Goal: Task Accomplishment & Management: Use online tool/utility

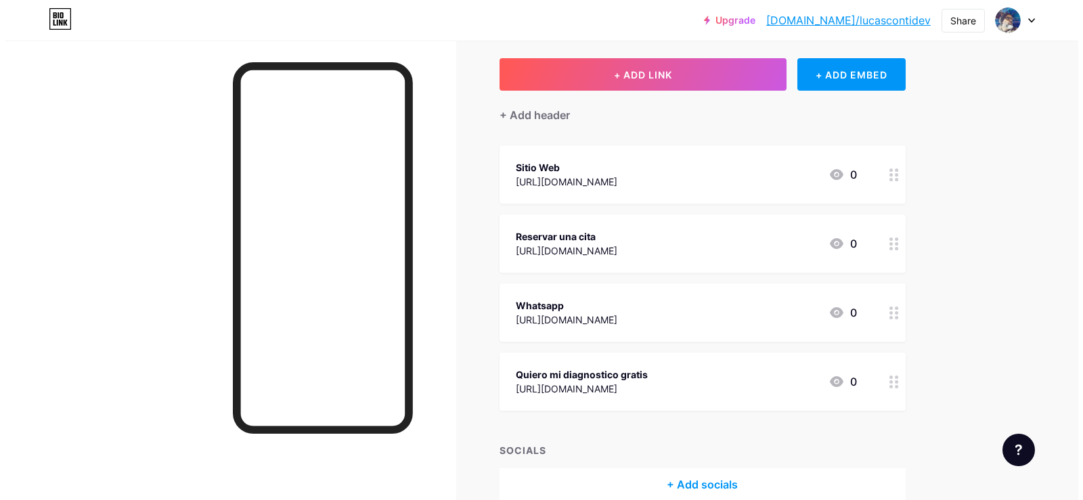
scroll to position [135, 0]
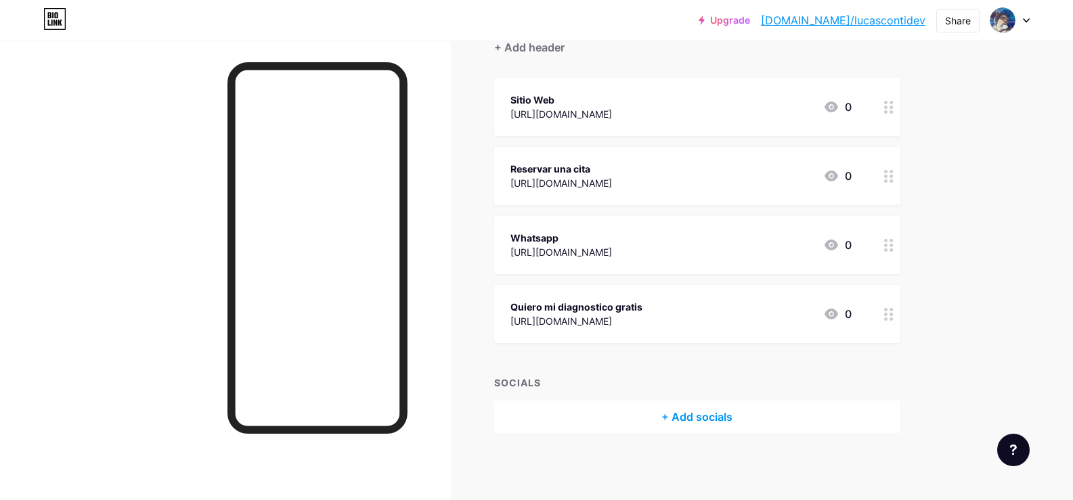
click at [642, 315] on div "[URL][DOMAIN_NAME]" at bounding box center [576, 321] width 132 height 14
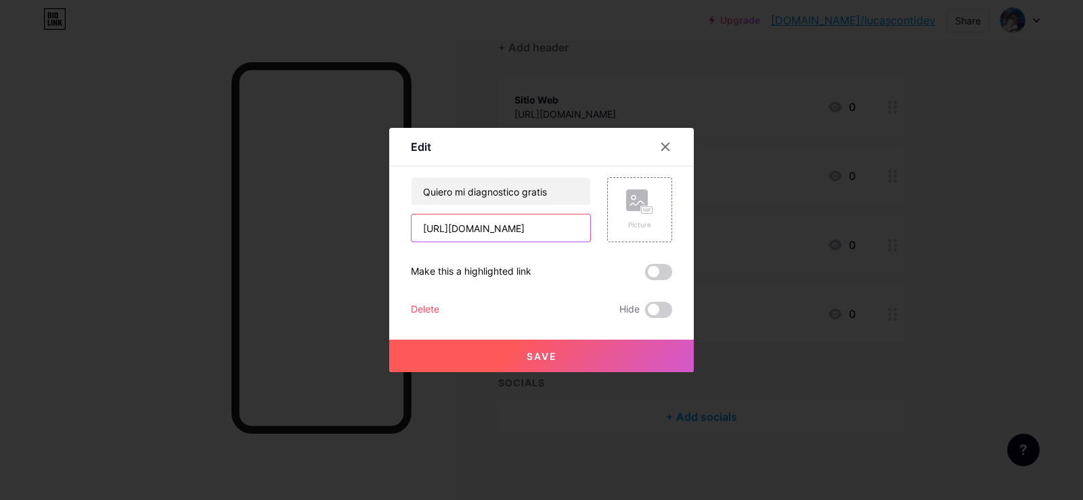
click at [475, 231] on input "[URL][DOMAIN_NAME]" at bounding box center [500, 228] width 179 height 27
paste input "[DOMAIN_NAME][URL]"
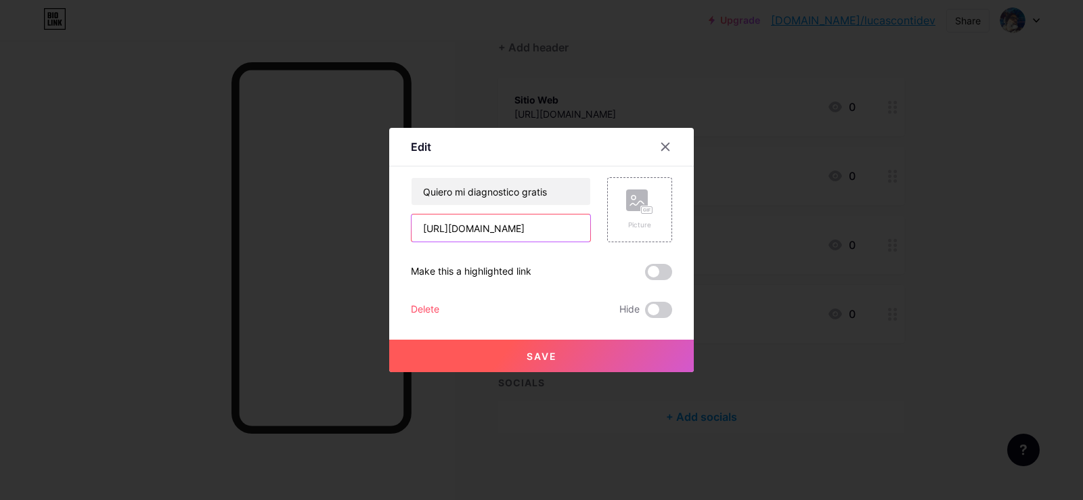
scroll to position [0, 19]
drag, startPoint x: 530, startPoint y: 233, endPoint x: 573, endPoint y: 232, distance: 42.7
click at [573, 232] on input "[URL][DOMAIN_NAME]" at bounding box center [500, 228] width 179 height 27
type input "[URL][DOMAIN_NAME]"
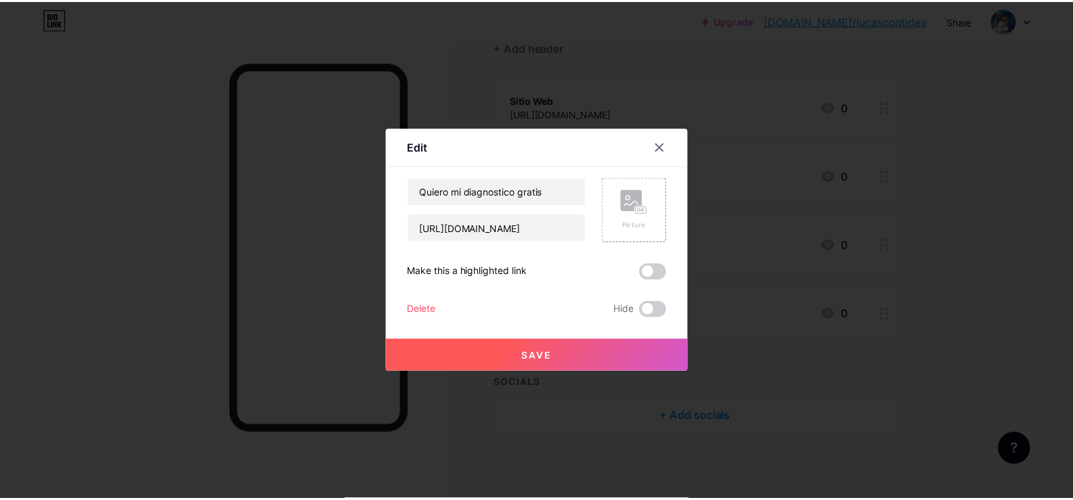
scroll to position [0, 0]
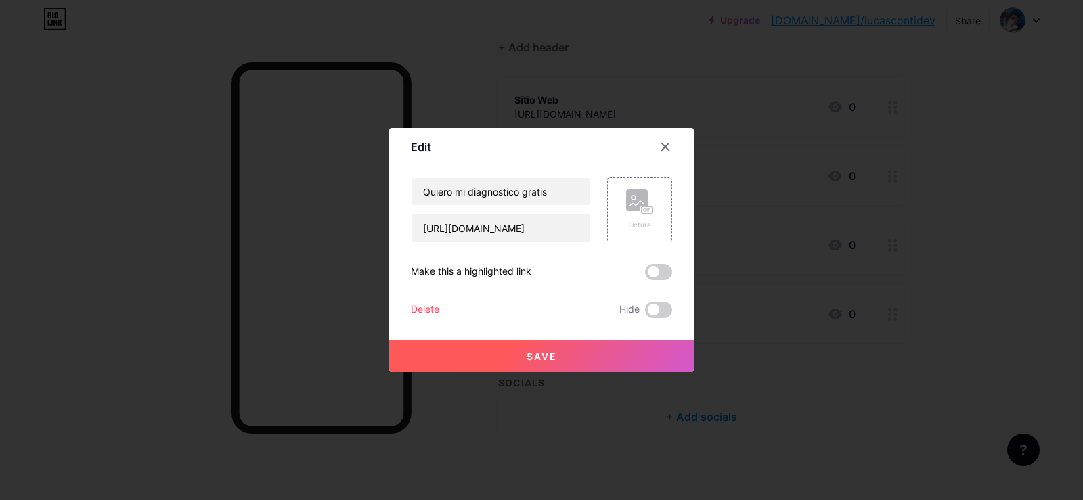
click at [545, 351] on span "Save" at bounding box center [541, 357] width 30 height 12
